Goal: Transaction & Acquisition: Download file/media

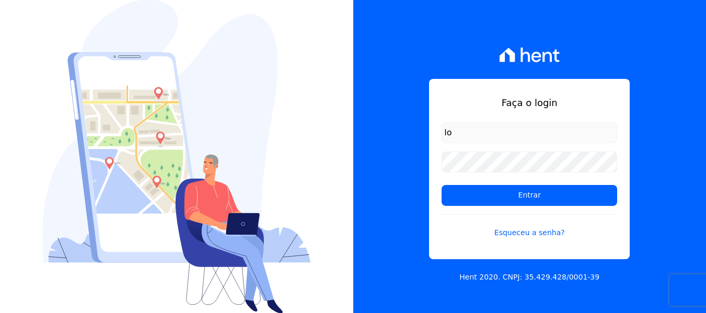
type input "[PERSON_NAME][EMAIL_ADDRESS][DOMAIN_NAME]"
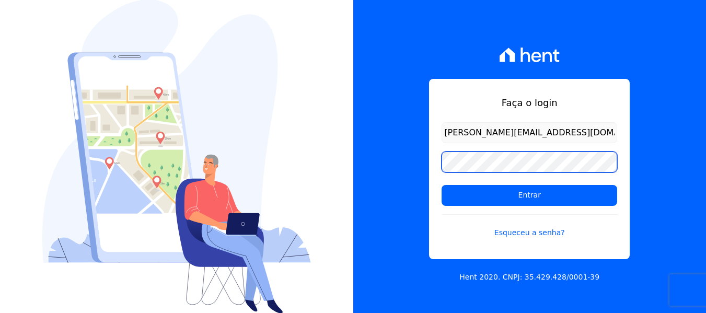
click at [442, 185] on input "Entrar" at bounding box center [530, 195] width 176 height 21
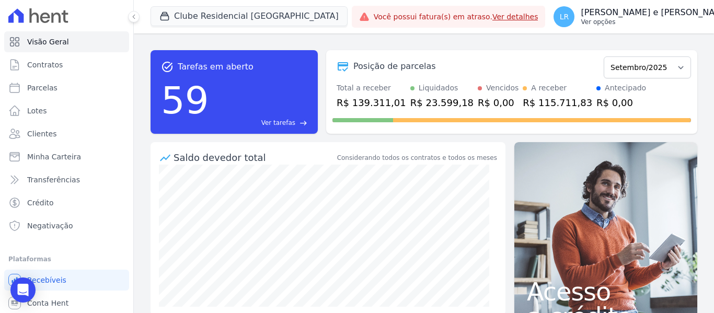
click at [581, 18] on p "Ver opções" at bounding box center [655, 22] width 149 height 8
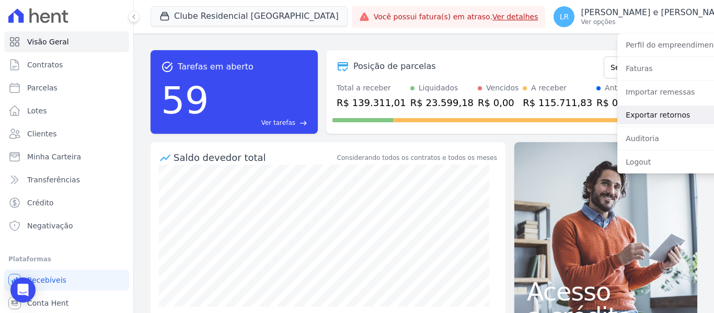
click at [623, 112] on link "Exportar retornos" at bounding box center [684, 115] width 134 height 19
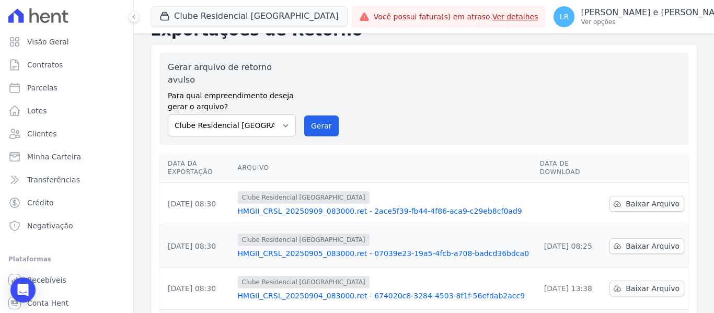
scroll to position [52, 0]
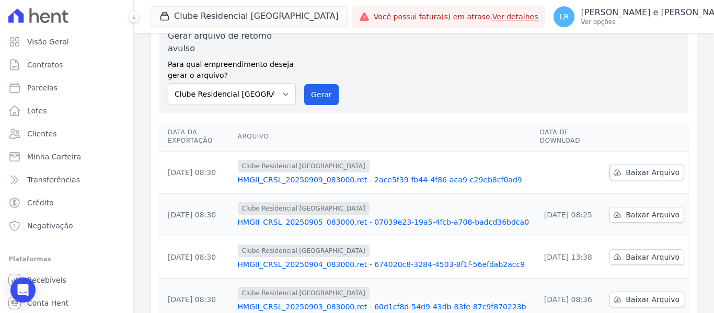
click at [641, 167] on span "Baixar Arquivo" at bounding box center [652, 172] width 54 height 10
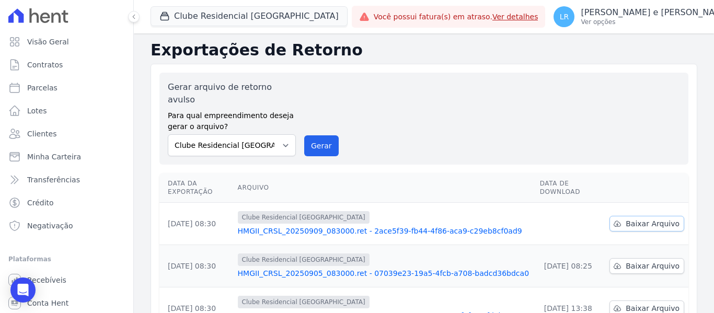
scroll to position [0, 0]
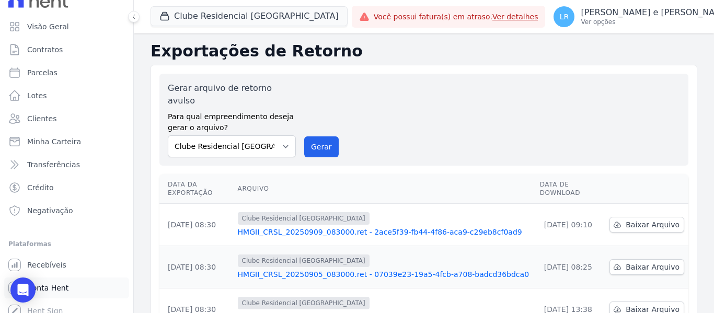
scroll to position [24, 0]
